Goal: Transaction & Acquisition: Obtain resource

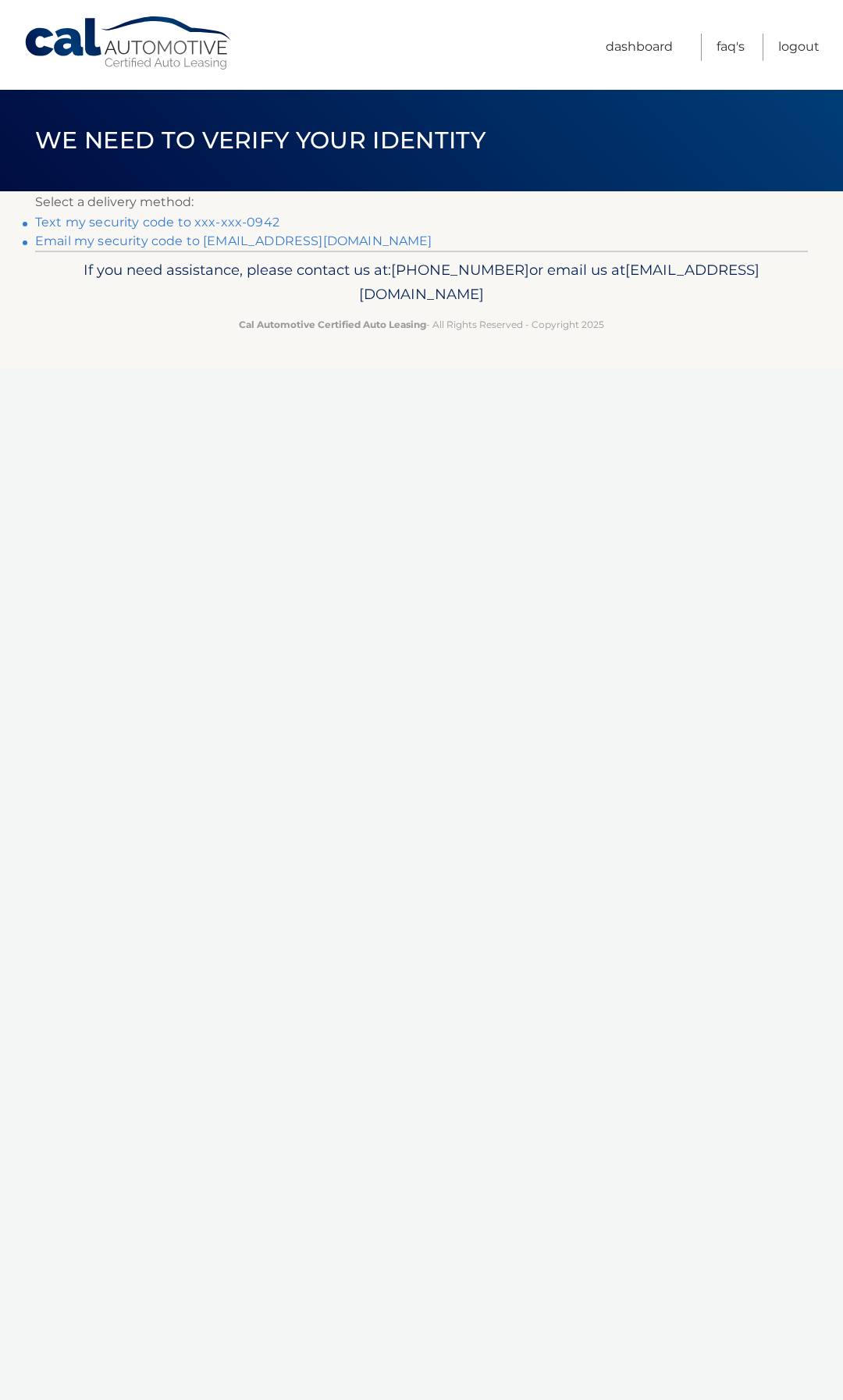
click at [195, 227] on link "Text my security code to xxx-xxx-0942" at bounding box center [157, 222] width 244 height 15
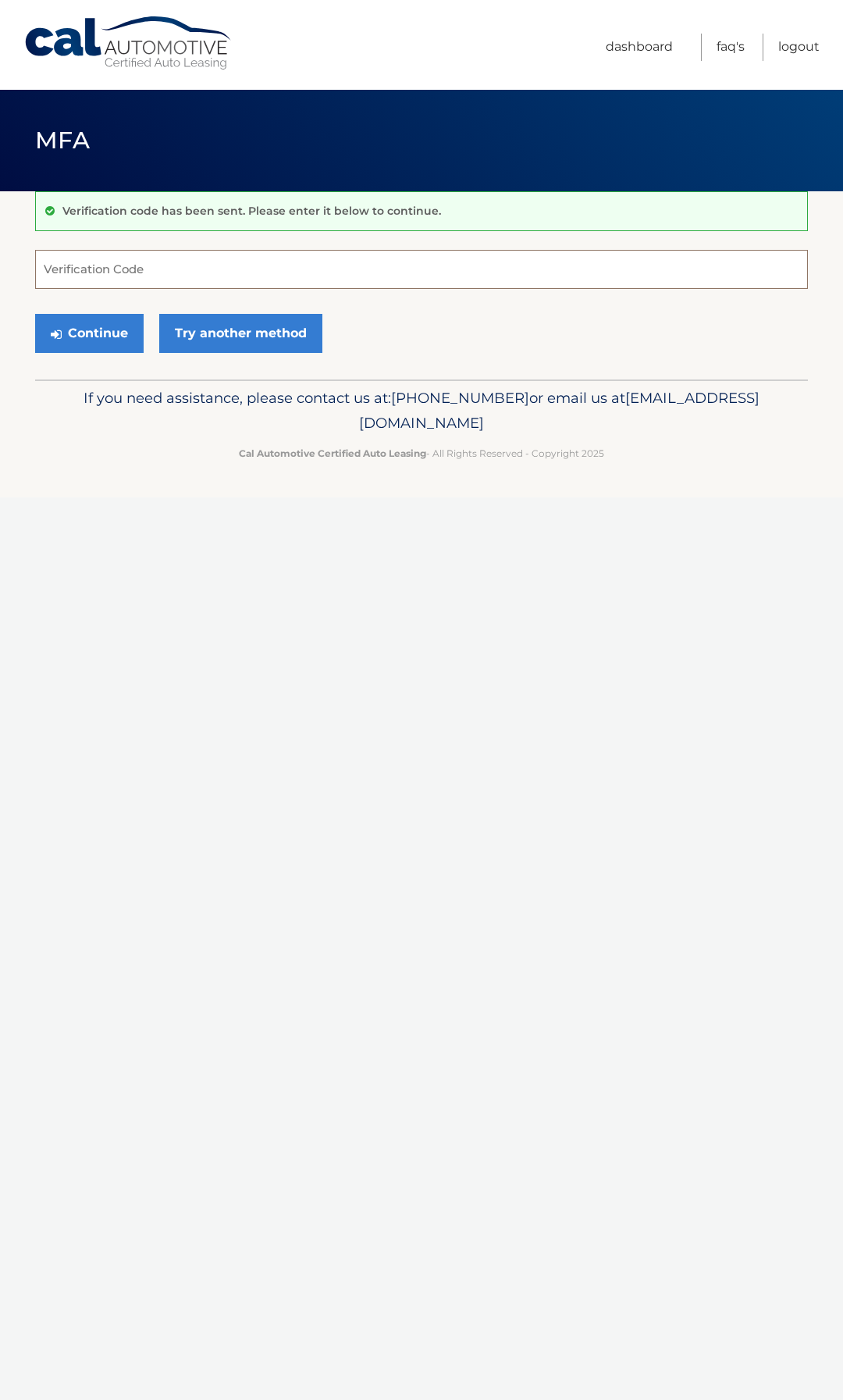
click at [146, 272] on input "Verification Code" at bounding box center [422, 269] width 772 height 39
drag, startPoint x: 98, startPoint y: 264, endPoint x: 77, endPoint y: 255, distance: 22.8
click at [89, 259] on input "Verification Code" at bounding box center [422, 269] width 772 height 39
type input "873020"
click at [104, 335] on button "Continue" at bounding box center [90, 333] width 109 height 39
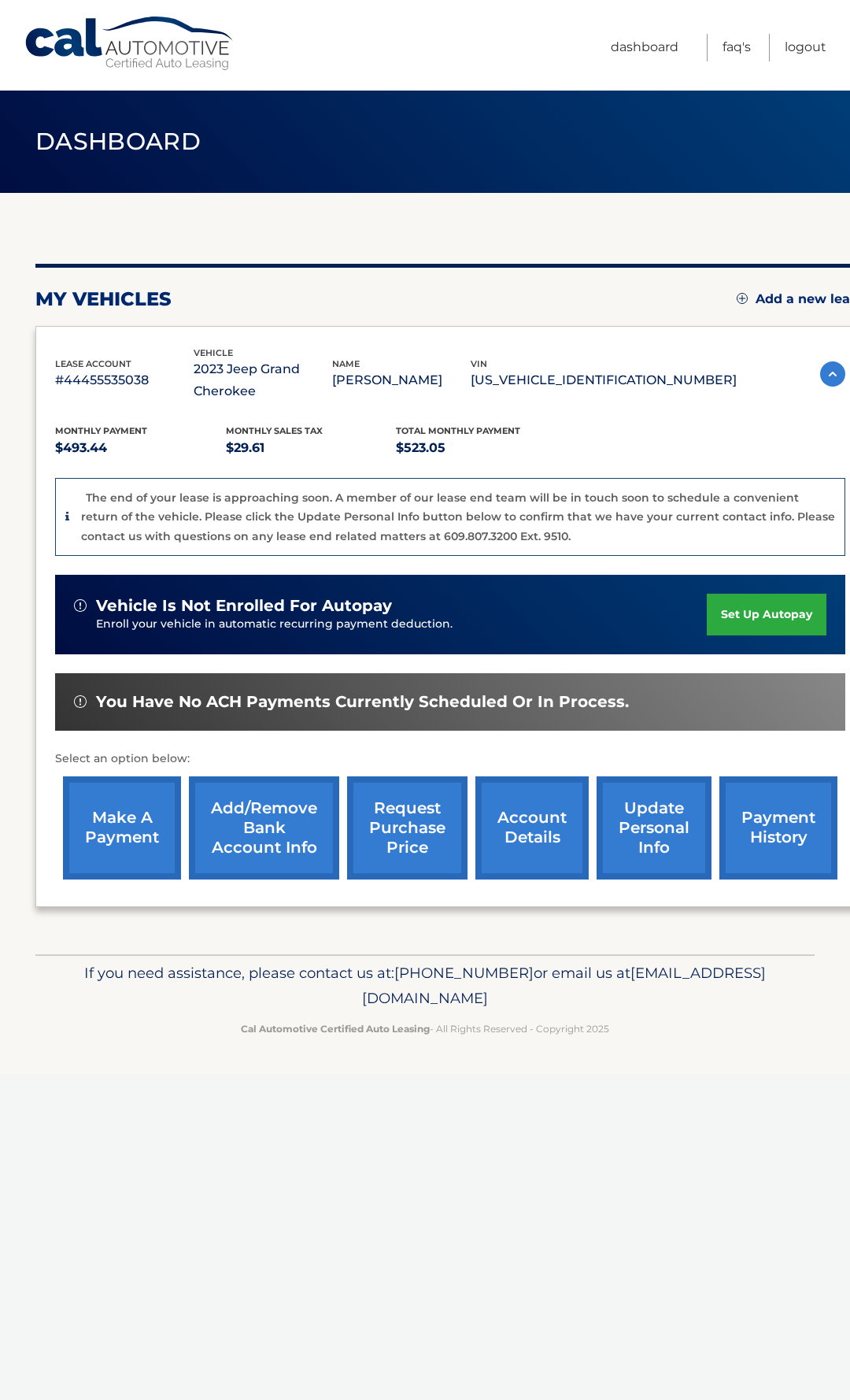
click at [414, 824] on link "request purchase price" at bounding box center [408, 828] width 121 height 103
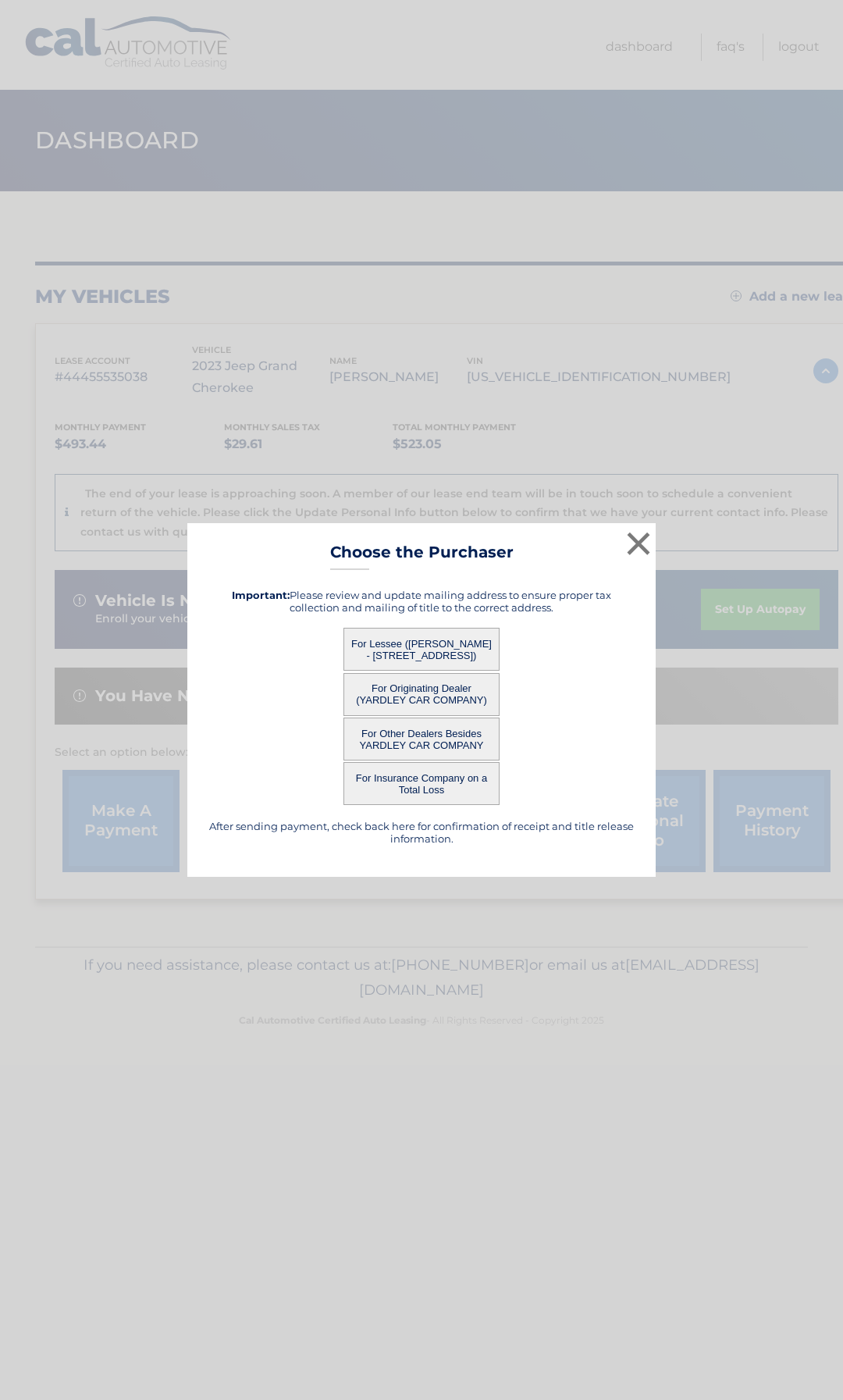
click at [434, 644] on button "For Lessee ([PERSON_NAME] - [STREET_ADDRESS])" at bounding box center [422, 648] width 156 height 43
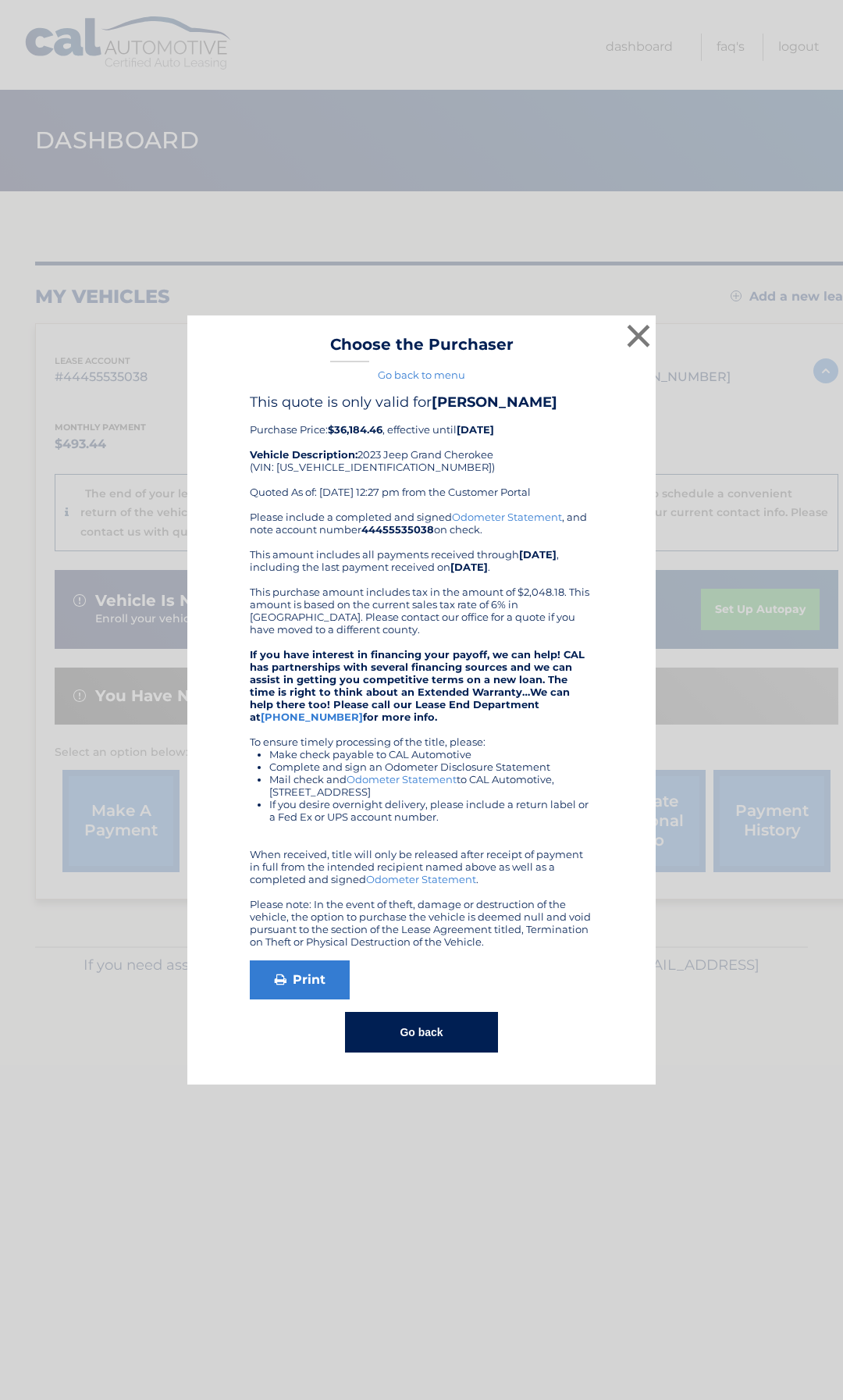
drag, startPoint x: 489, startPoint y: 530, endPoint x: 248, endPoint y: 427, distance: 262.1
click at [248, 427] on div "This quote is only valid for [PERSON_NAME] Purchase Price: $36,184.46 , effecti…" at bounding box center [422, 723] width 430 height 659
copy div "Purchase Price: $36,184.46 , effective until [DATE] Vehicle Description: 2023 J…"
click at [644, 329] on button "×" at bounding box center [638, 335] width 31 height 31
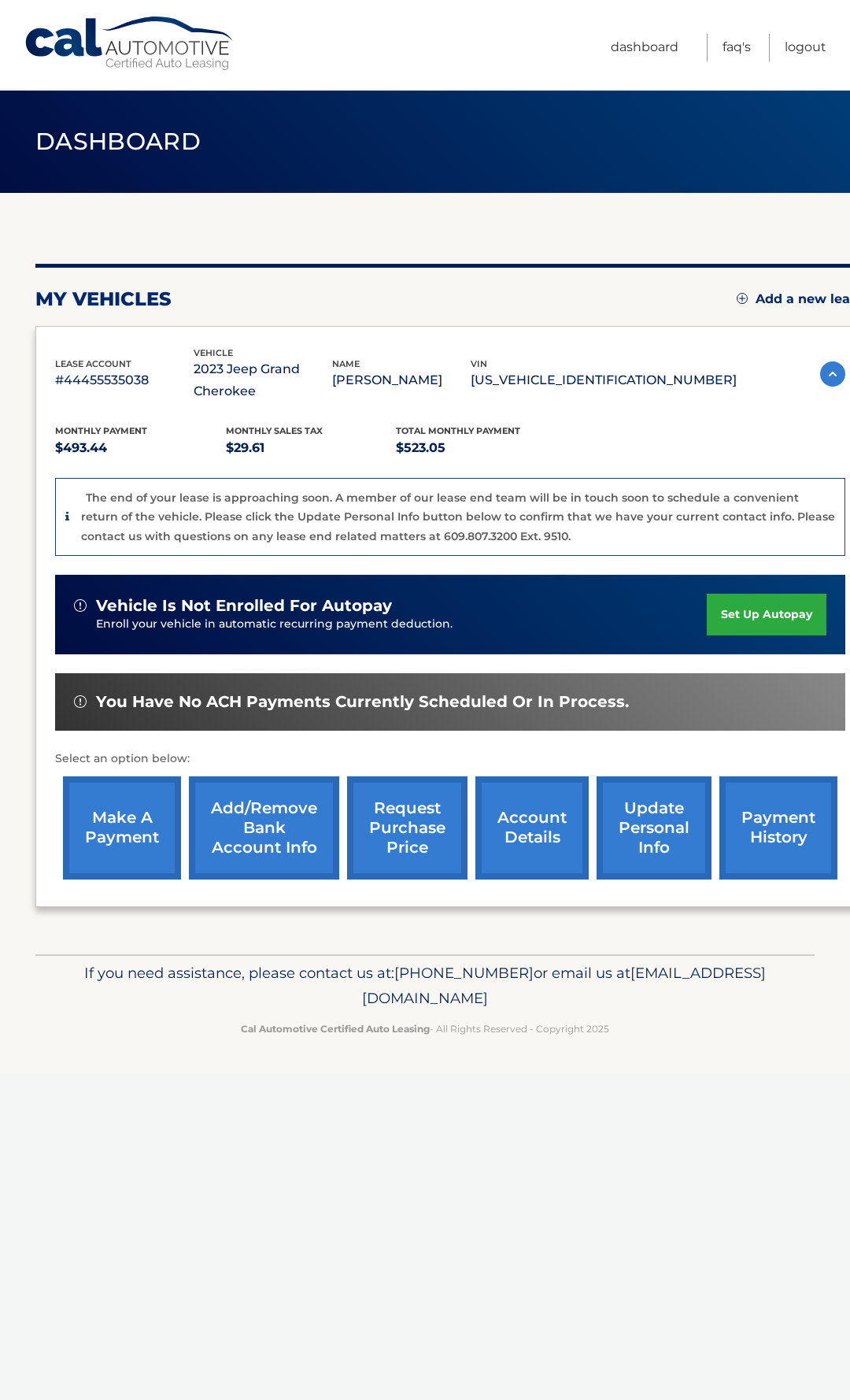
click at [612, 376] on p "[US_VEHICLE_IDENTIFICATION_NUMBER]" at bounding box center [603, 380] width 266 height 22
click at [612, 374] on p "[US_VEHICLE_IDENTIFICATION_NUMBER]" at bounding box center [603, 380] width 266 height 22
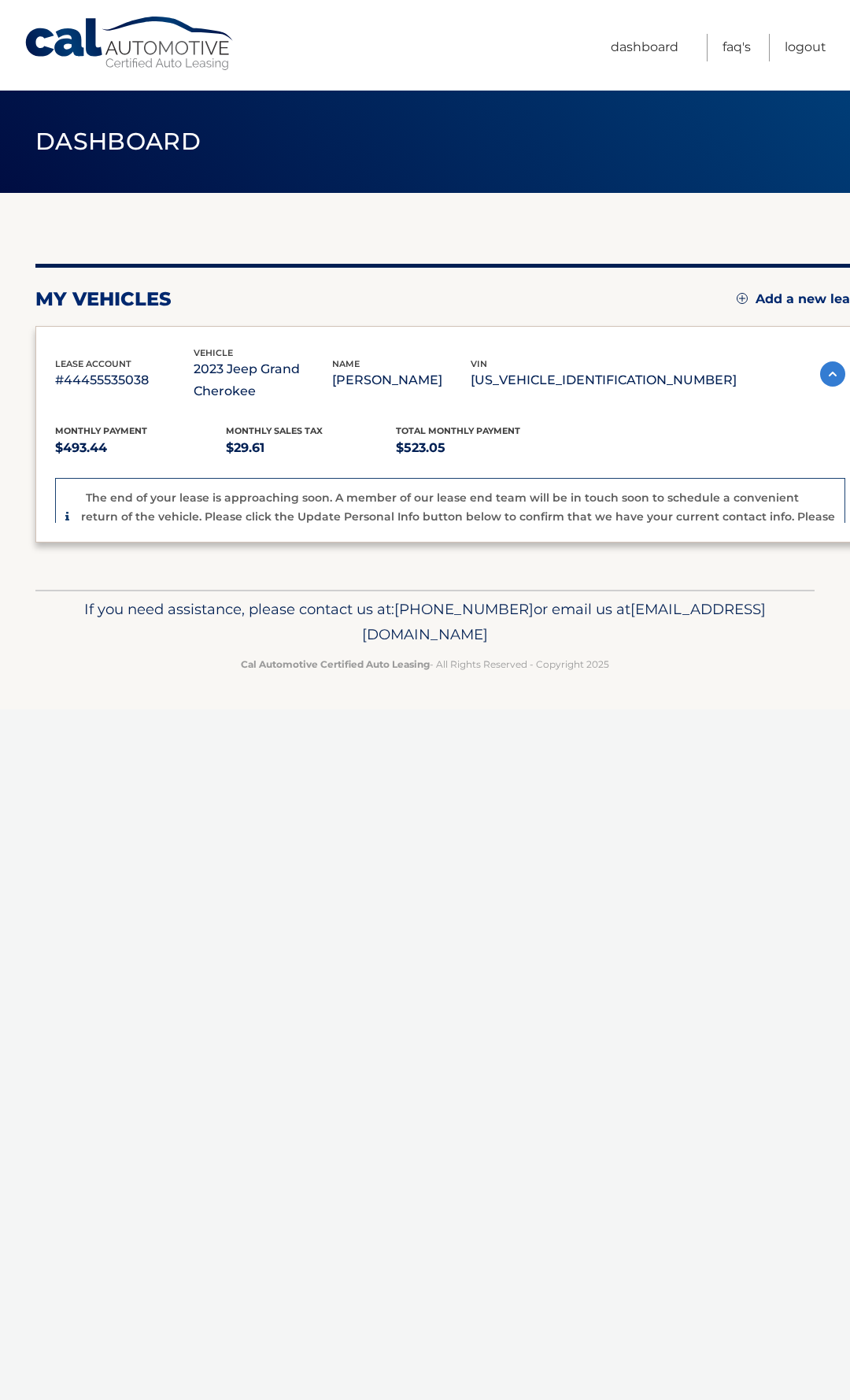
copy p "[US_VEHICLE_IDENTIFICATION_NUMBER]"
